Goal: Check status: Check status

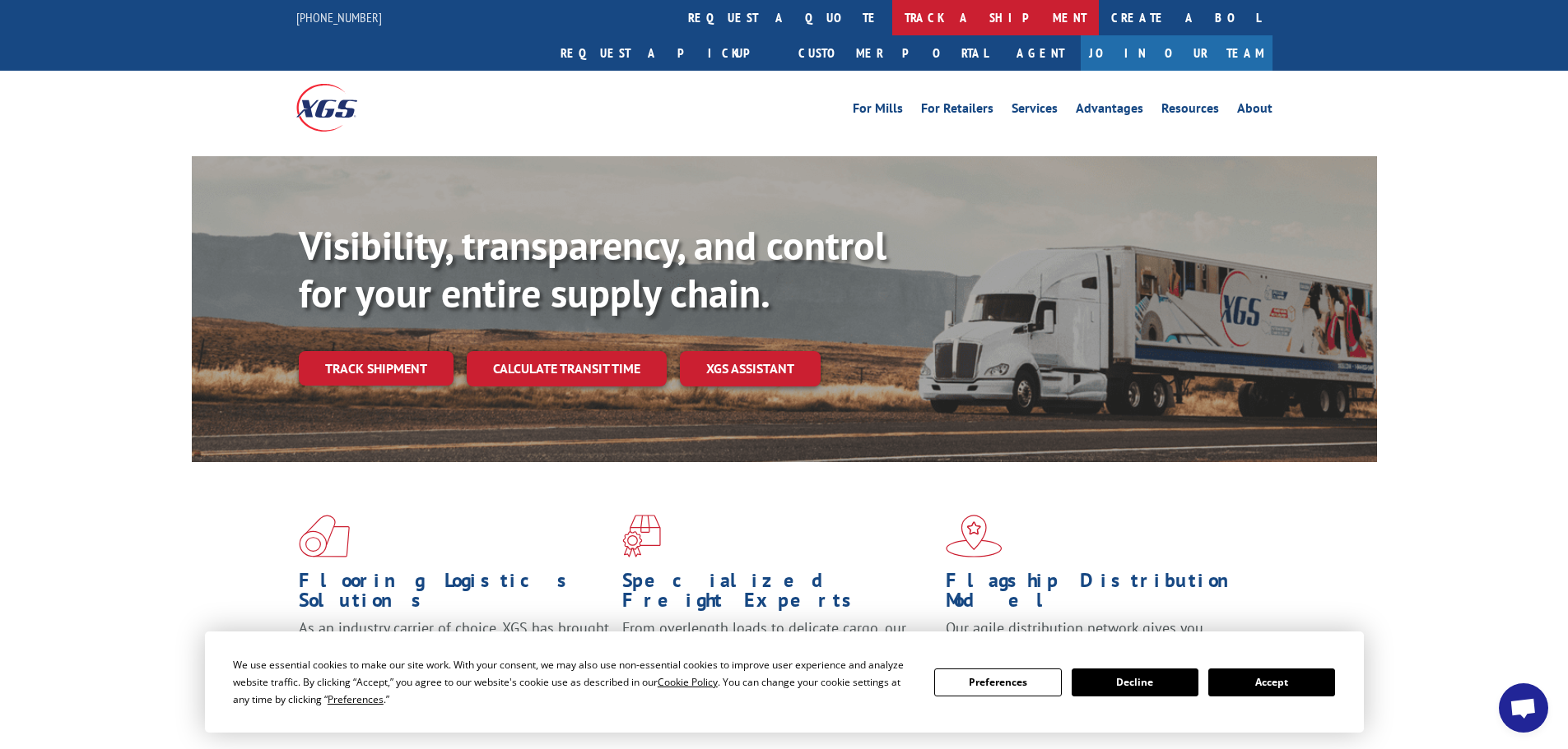
click at [892, 26] on link "track a shipment" at bounding box center [995, 17] width 207 height 36
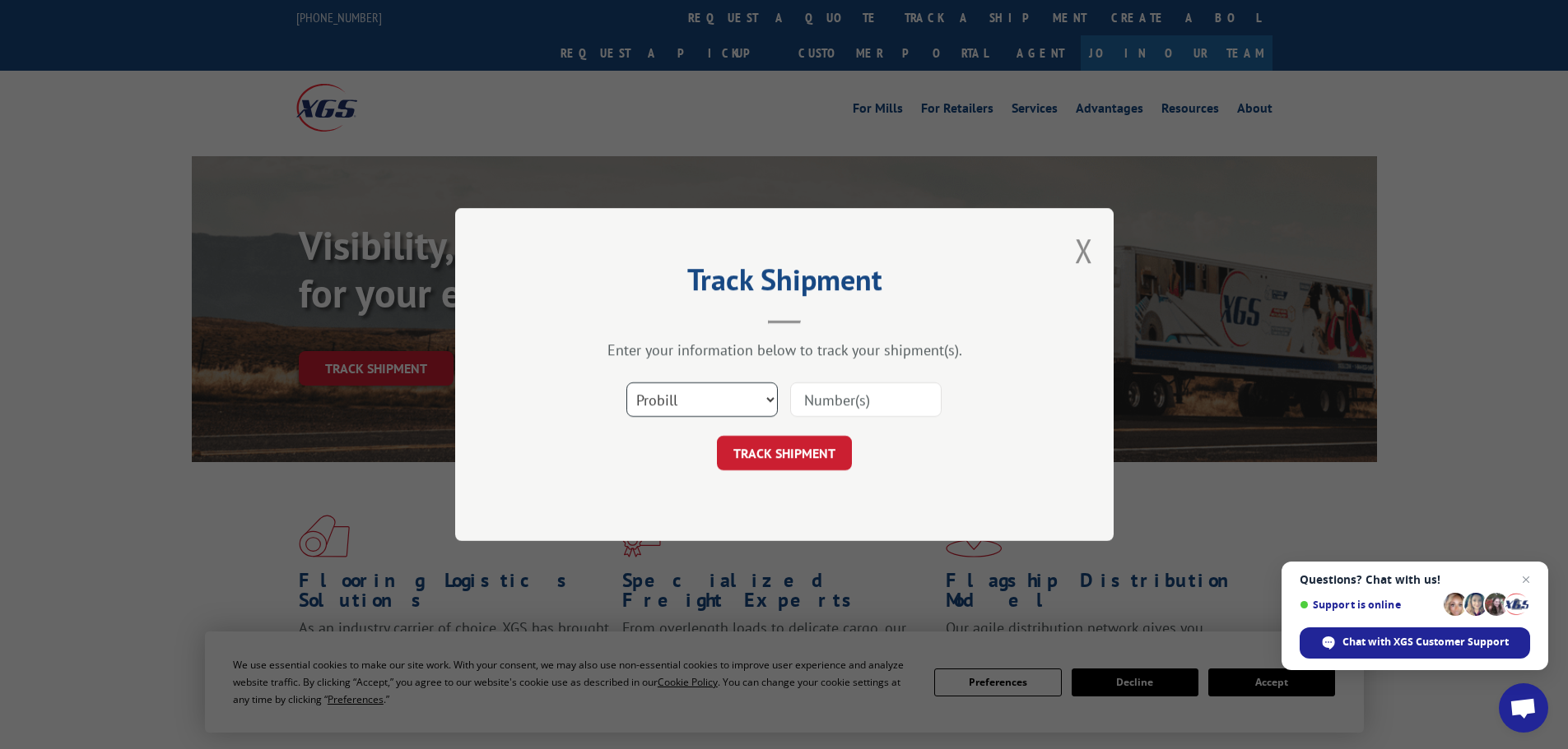
click at [701, 409] on select "Select category... Probill BOL PO" at bounding box center [701, 400] width 151 height 35
select select "po"
click at [626, 382] on select "Select category... Probill BOL PO" at bounding box center [701, 400] width 151 height 35
click at [846, 387] on input at bounding box center [866, 400] width 151 height 35
paste input "23502501"
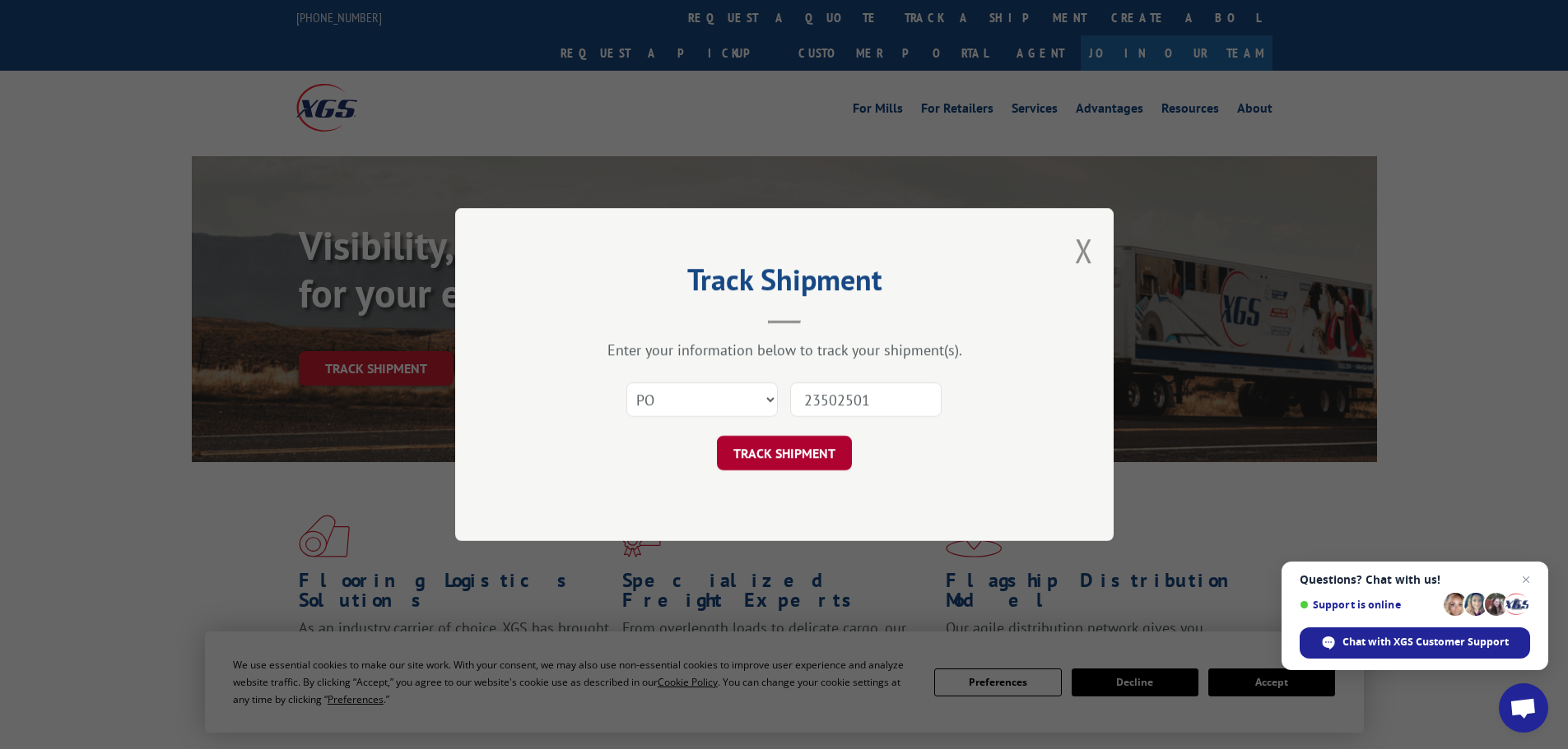
type input "23502501"
click at [801, 447] on button "TRACK SHIPMENT" at bounding box center [784, 454] width 135 height 35
